Goal: Transaction & Acquisition: Subscribe to service/newsletter

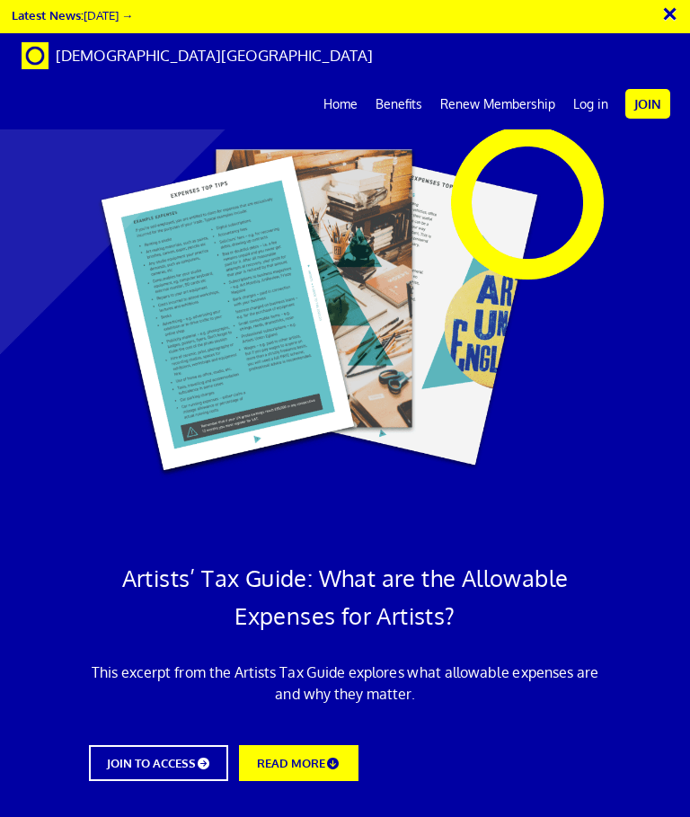
click at [653, 89] on link "Join" at bounding box center [647, 104] width 45 height 30
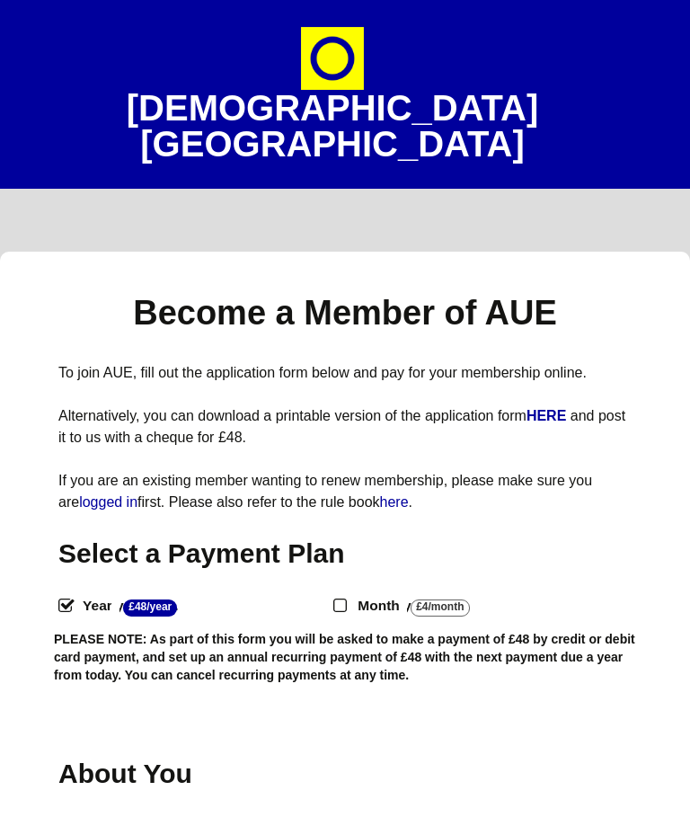
select select
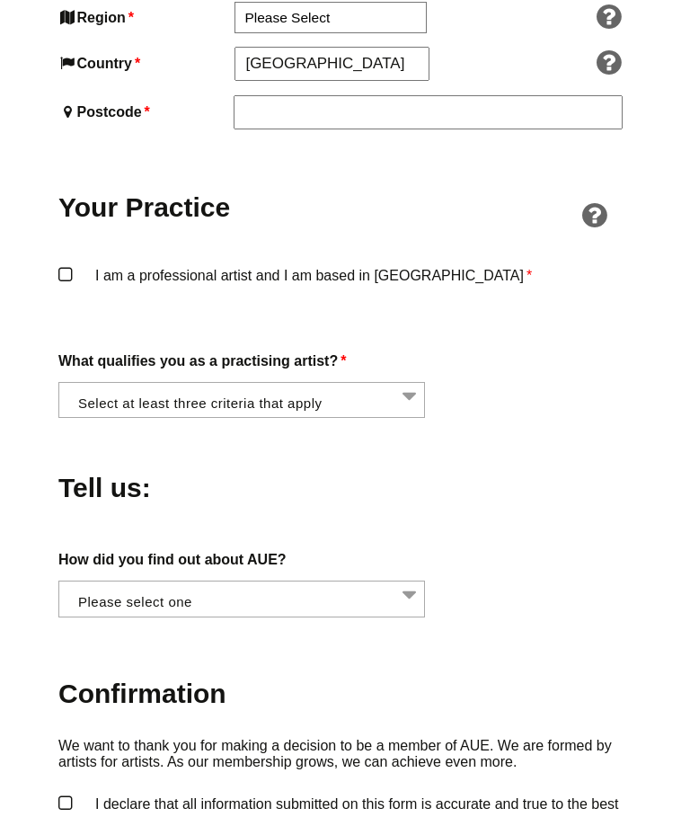
scroll to position [1332, 0]
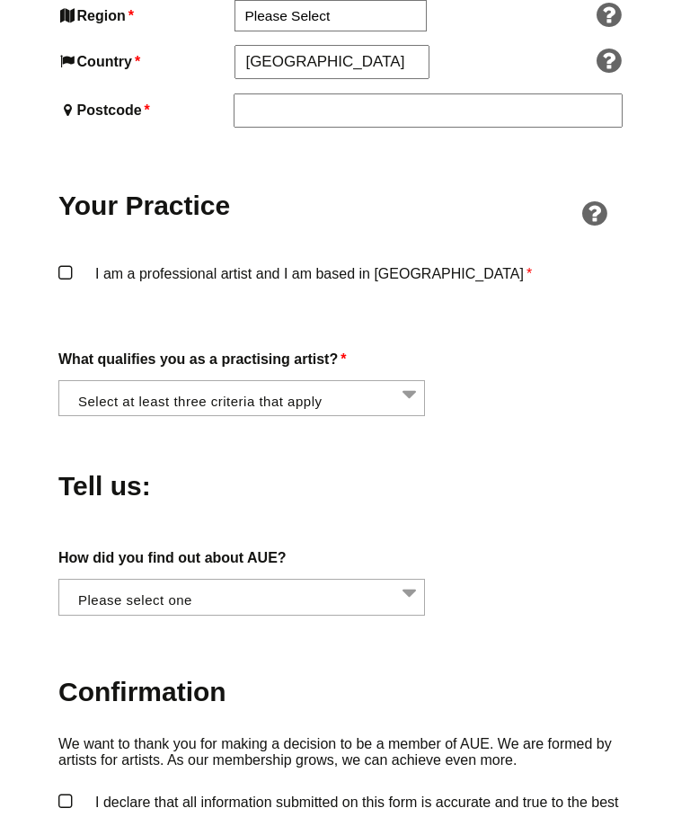
click at [403, 382] on li at bounding box center [247, 397] width 367 height 31
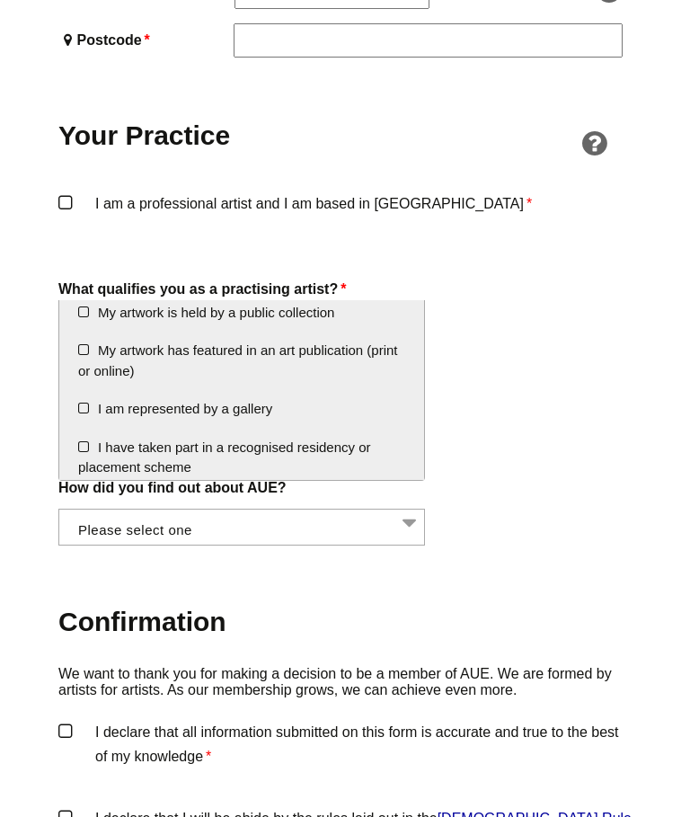
scroll to position [1403, 0]
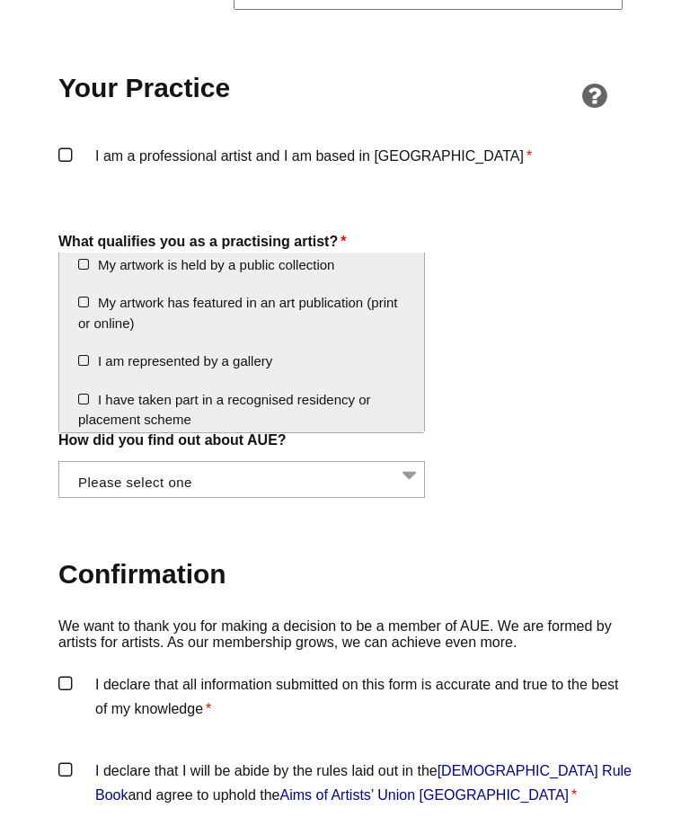
click at [511, 339] on div "Tell us:" at bounding box center [344, 364] width 573 height 98
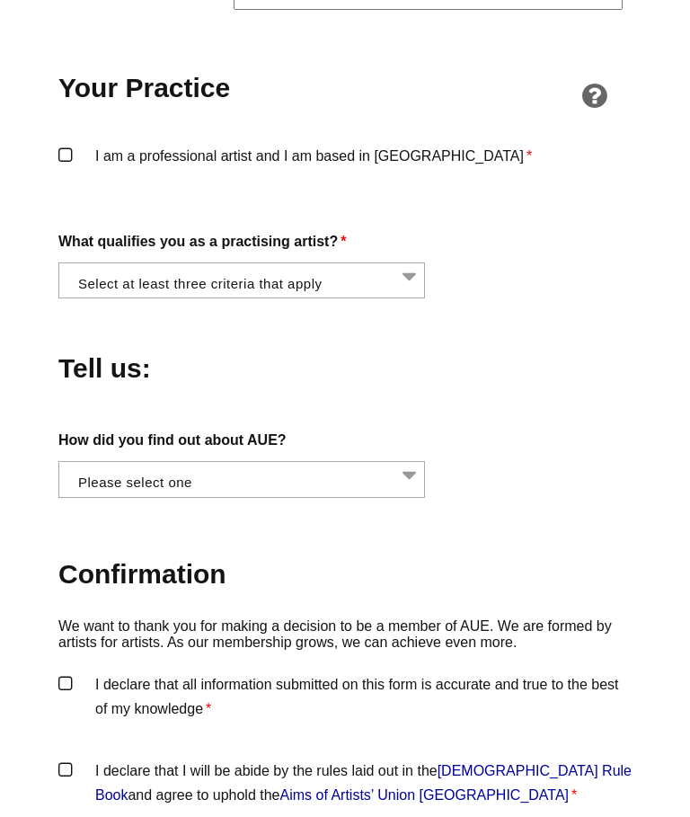
scroll to position [1450, 0]
click at [410, 462] on li at bounding box center [247, 477] width 367 height 31
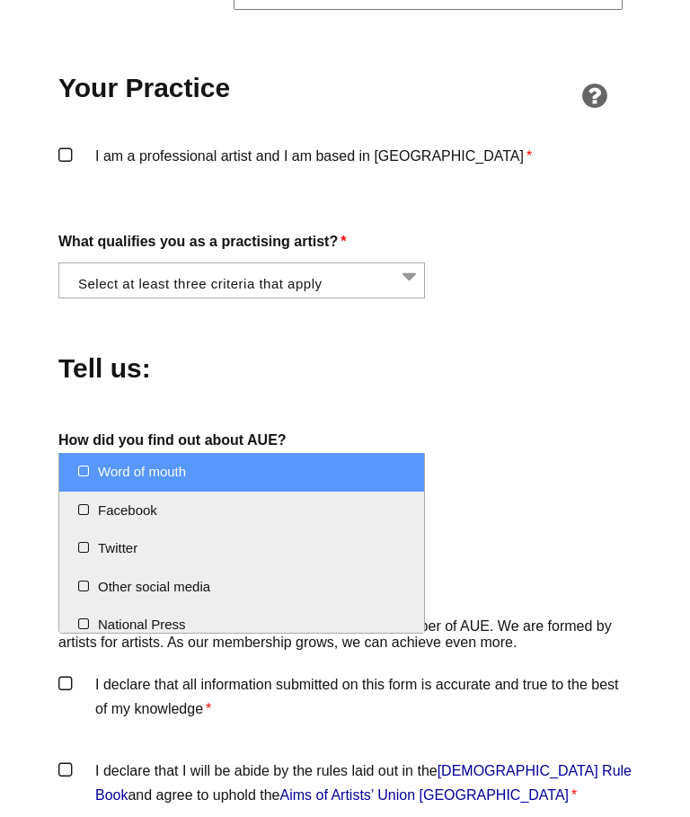
scroll to position [1449, 0]
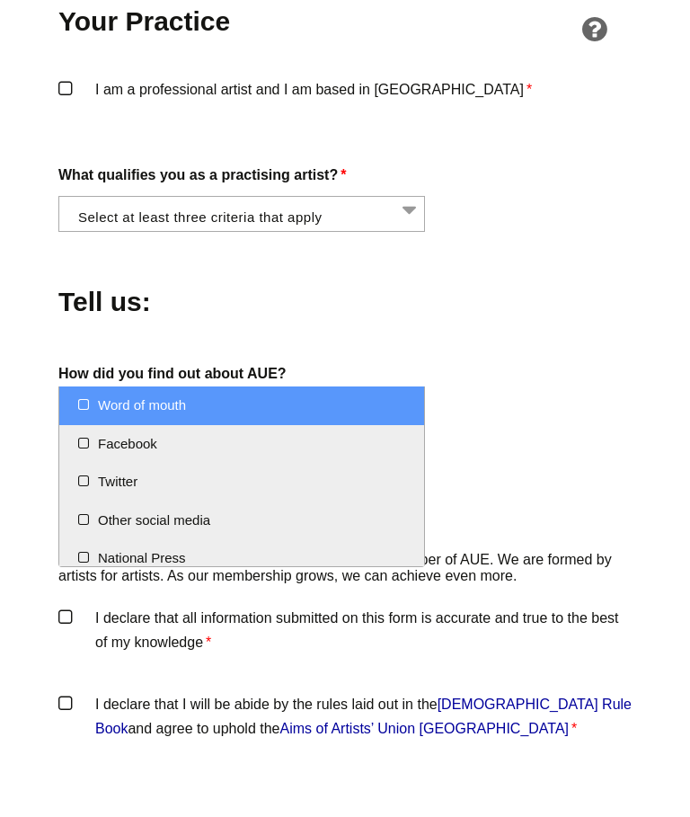
click at [504, 429] on label "How did you find out about AUE?" at bounding box center [344, 441] width 573 height 24
click at [59, 462] on select "Word of mouth Facebook Twitter Other social media National Press Specialist art…" at bounding box center [58, 473] width 1 height 22
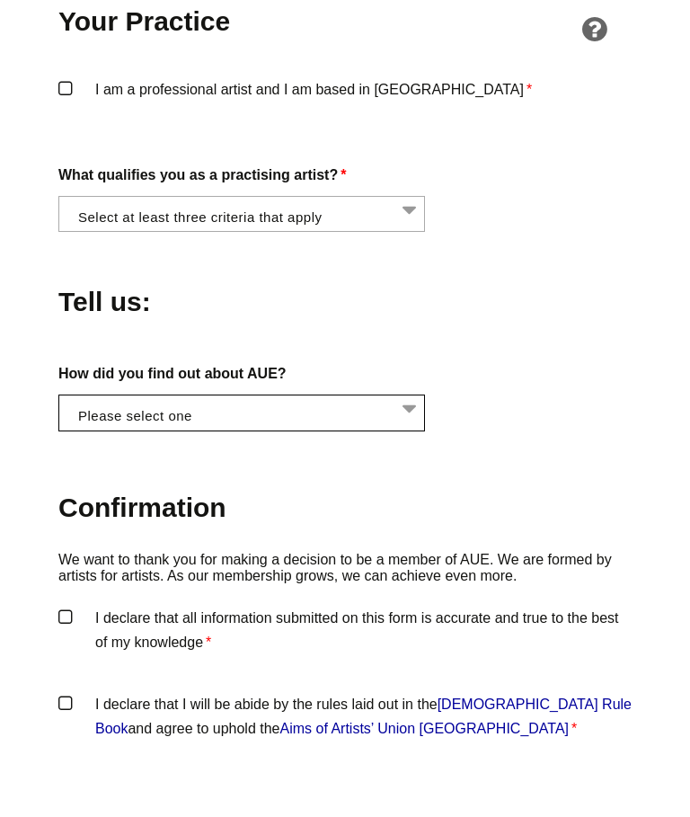
click at [592, 230] on div "What qualifies you as a practising artist? * I am regularly making and exhibiti…" at bounding box center [344, 265] width 573 height 70
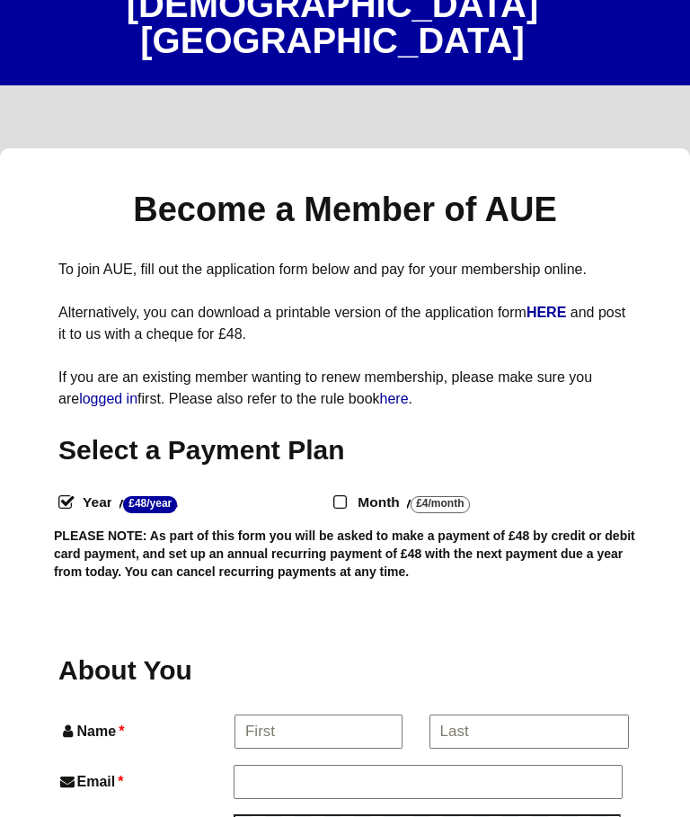
scroll to position [0, 0]
